Goal: Browse casually

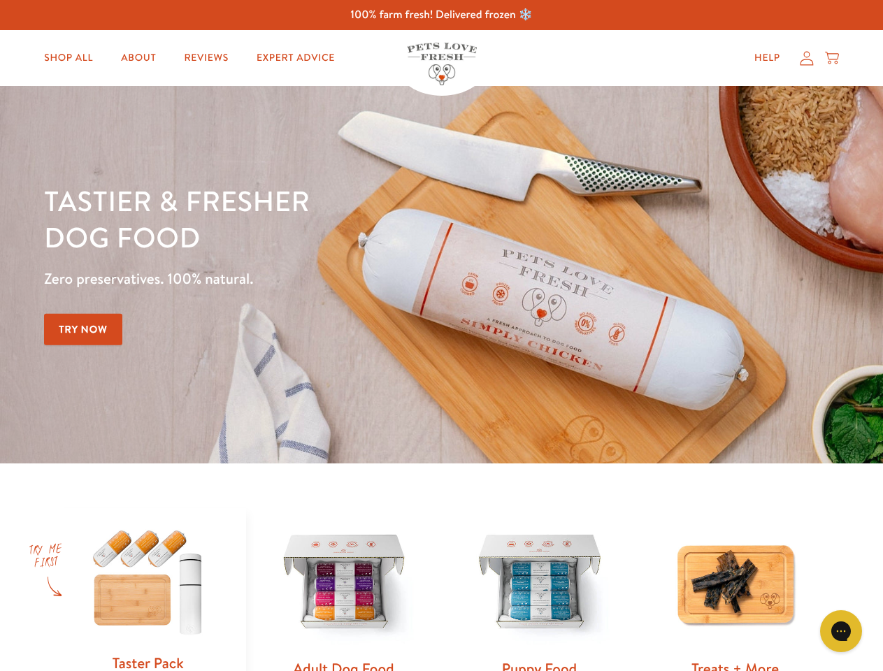
click at [441, 336] on div "Tastier & fresher dog food Zero preservatives. 100% natural. Try Now" at bounding box center [309, 274] width 530 height 185
click at [841, 631] on icon "Open gorgias live chat" at bounding box center [840, 630] width 13 height 13
